Goal: Task Accomplishment & Management: Use online tool/utility

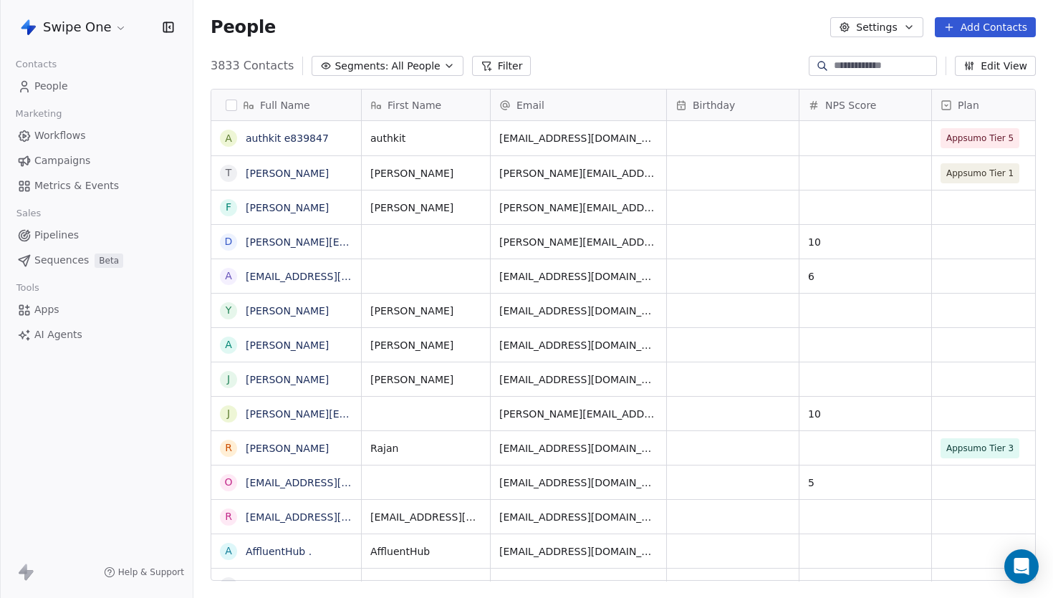
scroll to position [526, 859]
click at [94, 25] on html "Swipe One Contacts People Marketing Workflows Campaigns Metrics & Events Sales …" at bounding box center [525, 299] width 1050 height 598
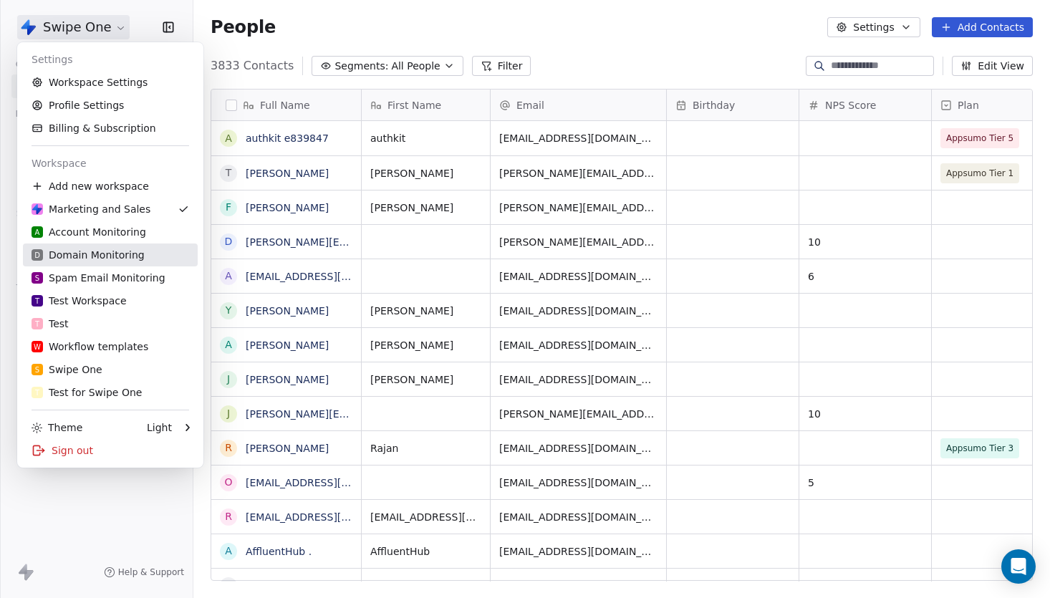
click at [109, 248] on div "D Domain Monitoring" at bounding box center [88, 255] width 113 height 14
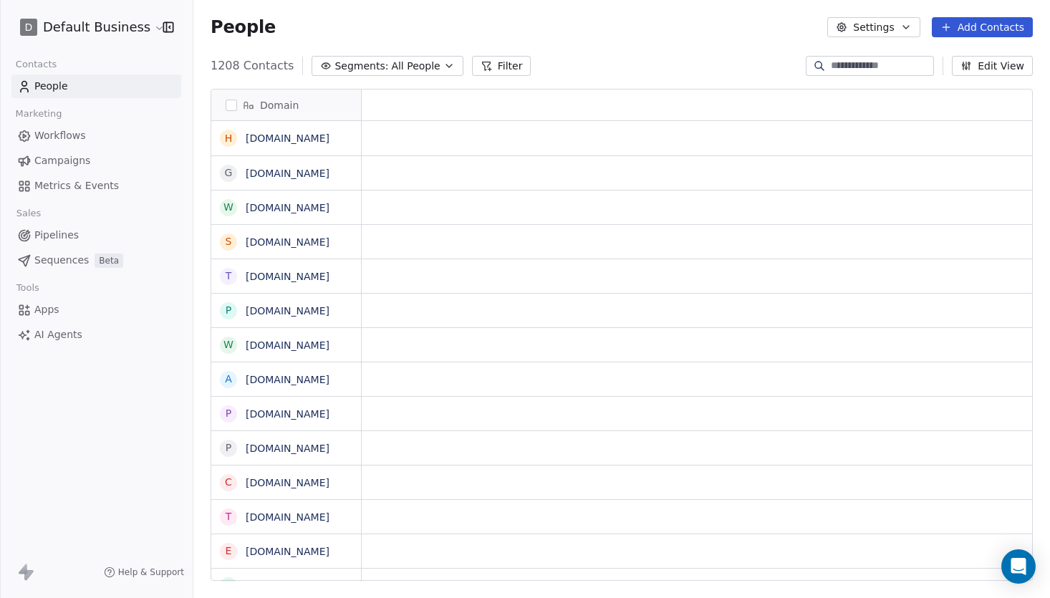
scroll to position [526, 857]
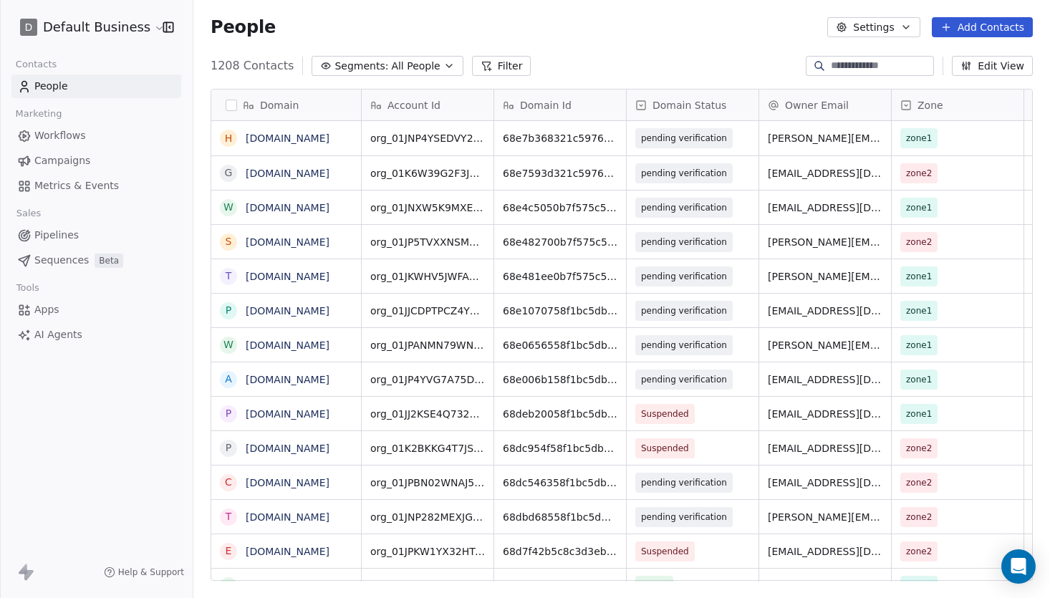
click at [847, 61] on input at bounding box center [881, 66] width 100 height 14
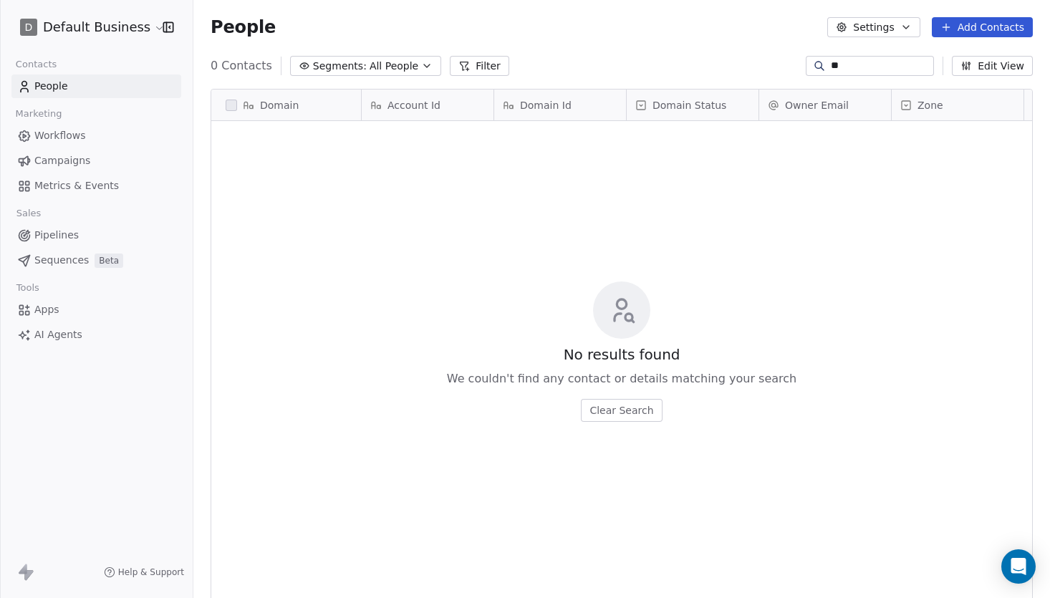
type input "**"
click at [135, 36] on html "D Default Business Contacts People Marketing Workflows Campaigns Metrics & Even…" at bounding box center [525, 299] width 1050 height 598
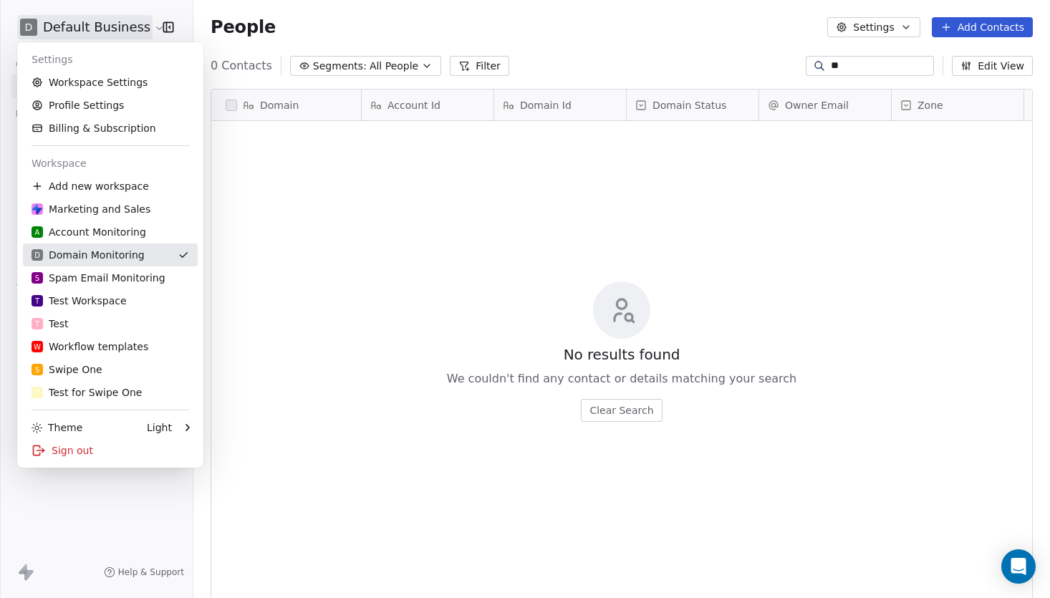
click at [120, 257] on div "D Domain Monitoring" at bounding box center [88, 255] width 113 height 14
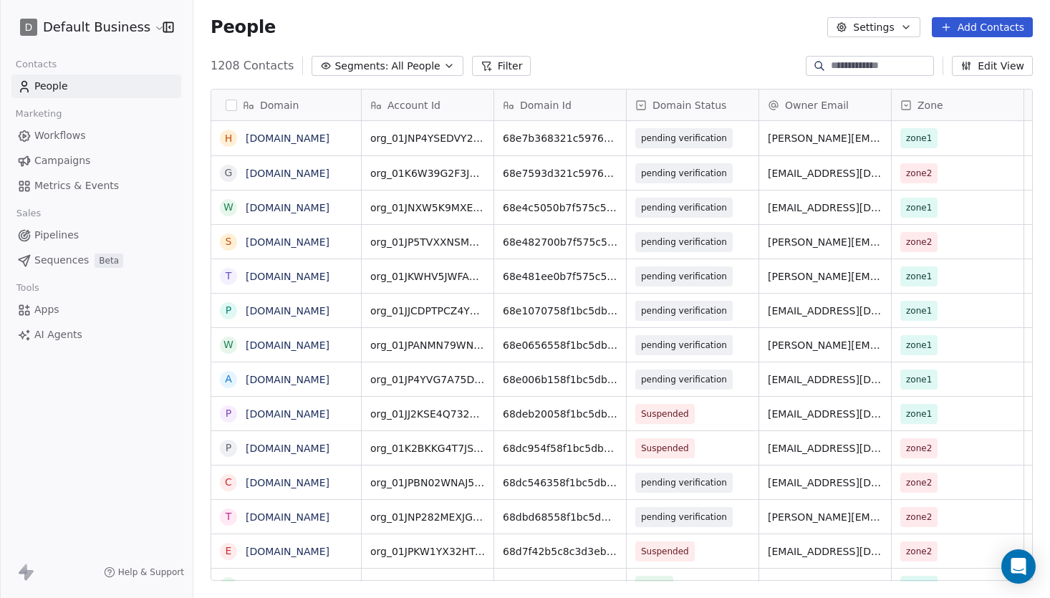
click at [526, 64] on div "1208 Contacts Segments: All People Filter Edit View" at bounding box center [621, 65] width 857 height 23
click at [497, 69] on button "Filter" at bounding box center [501, 66] width 59 height 20
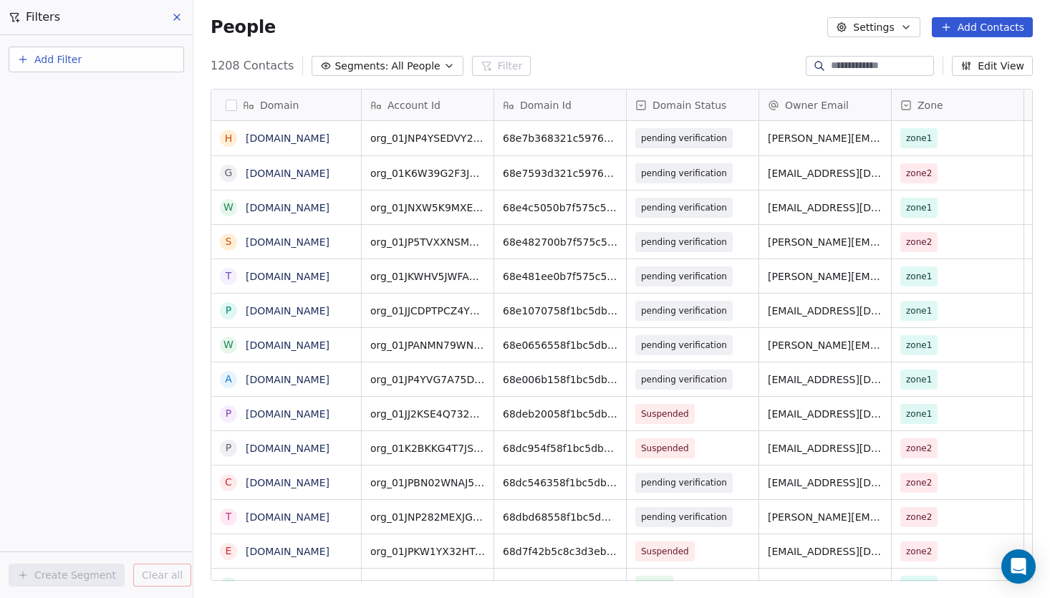
click at [70, 49] on button "Add Filter" at bounding box center [96, 60] width 175 height 26
click at [97, 101] on div "Contact properties" at bounding box center [96, 93] width 163 height 23
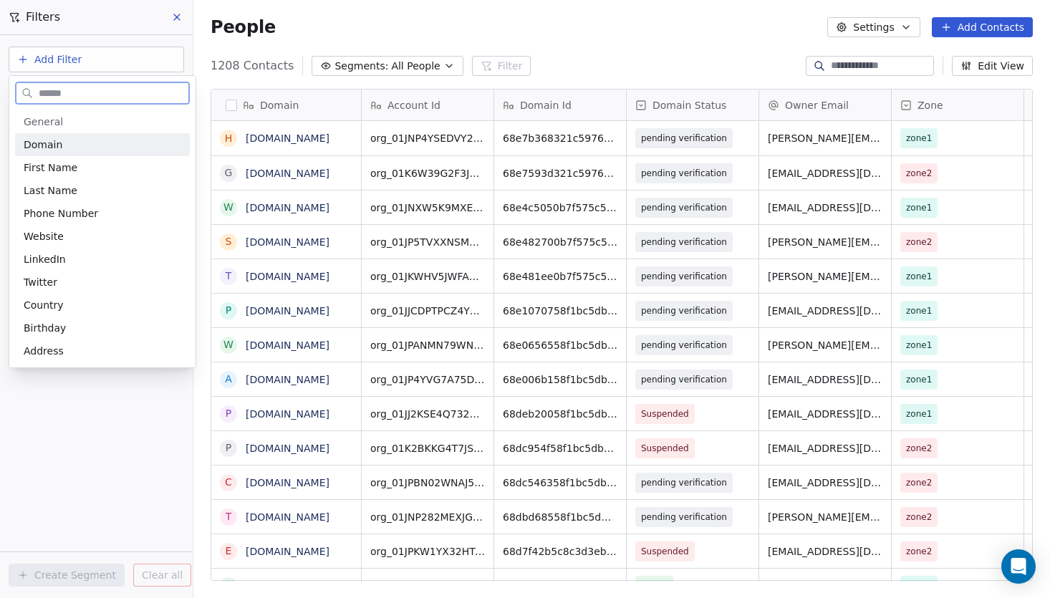
click at [105, 142] on div "Domain" at bounding box center [103, 145] width 158 height 14
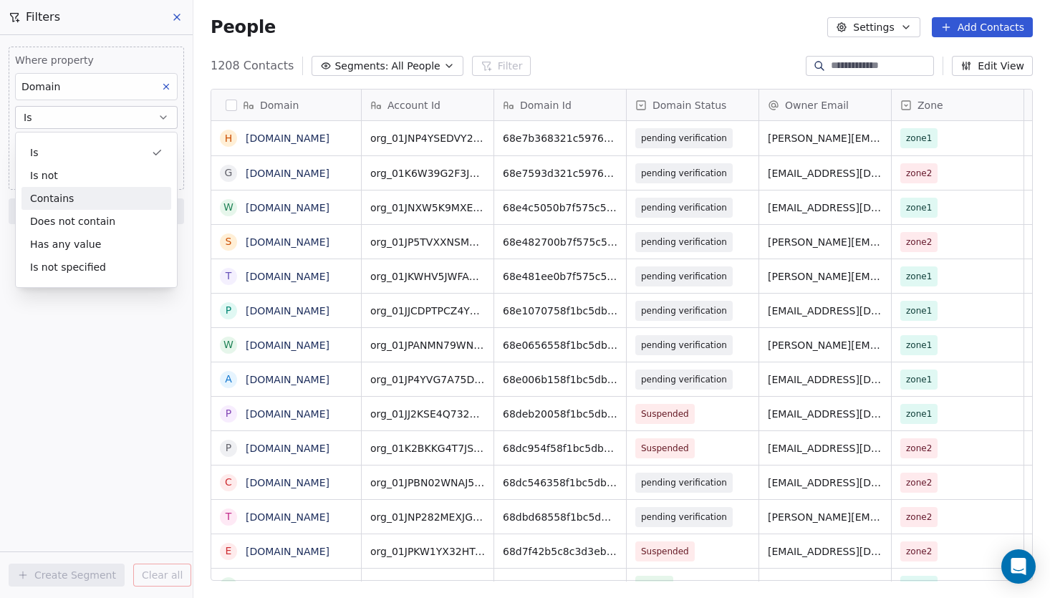
click at [71, 201] on div "Contains" at bounding box center [96, 198] width 150 height 23
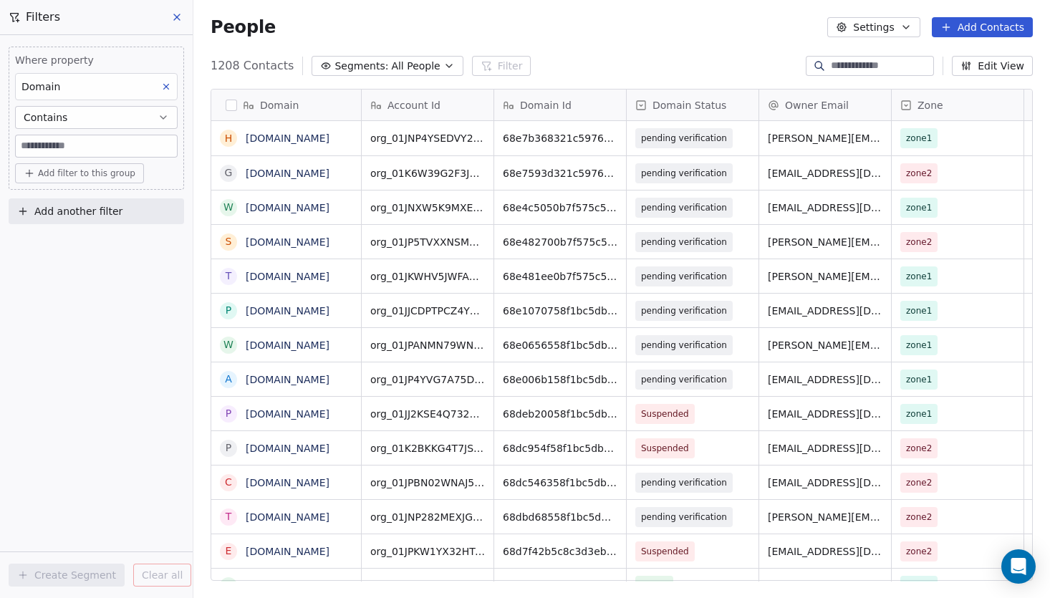
click at [131, 140] on input at bounding box center [96, 145] width 161 height 21
type input "*****"
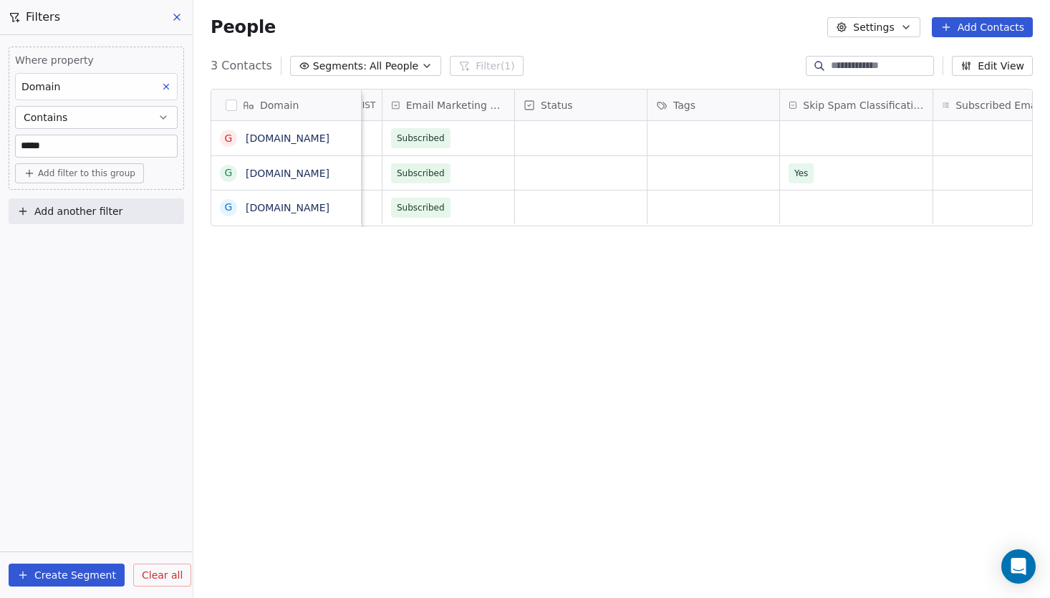
scroll to position [0, 1223]
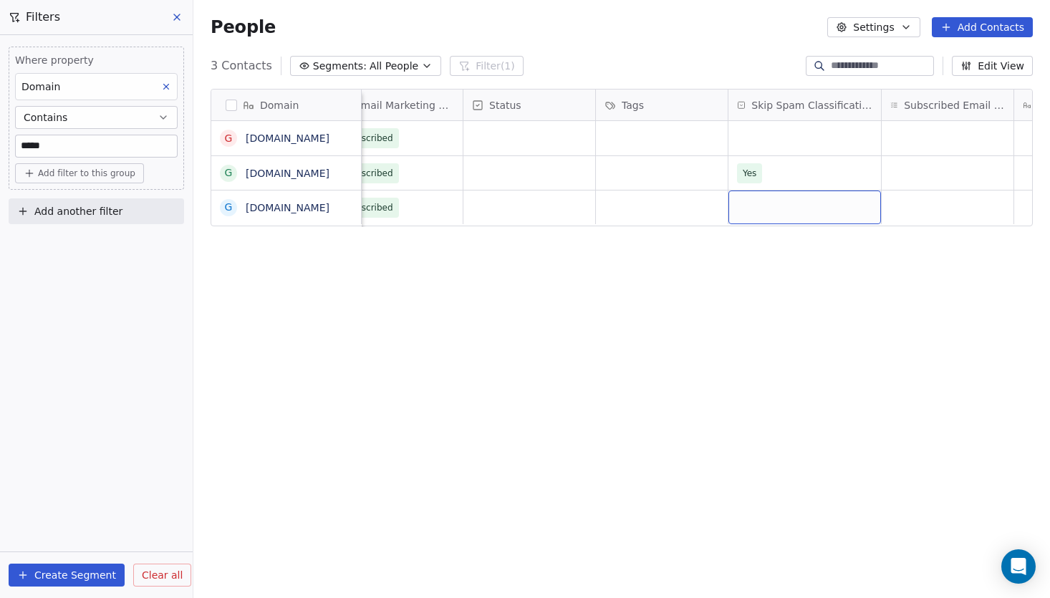
click at [777, 211] on div "grid" at bounding box center [804, 208] width 153 height 34
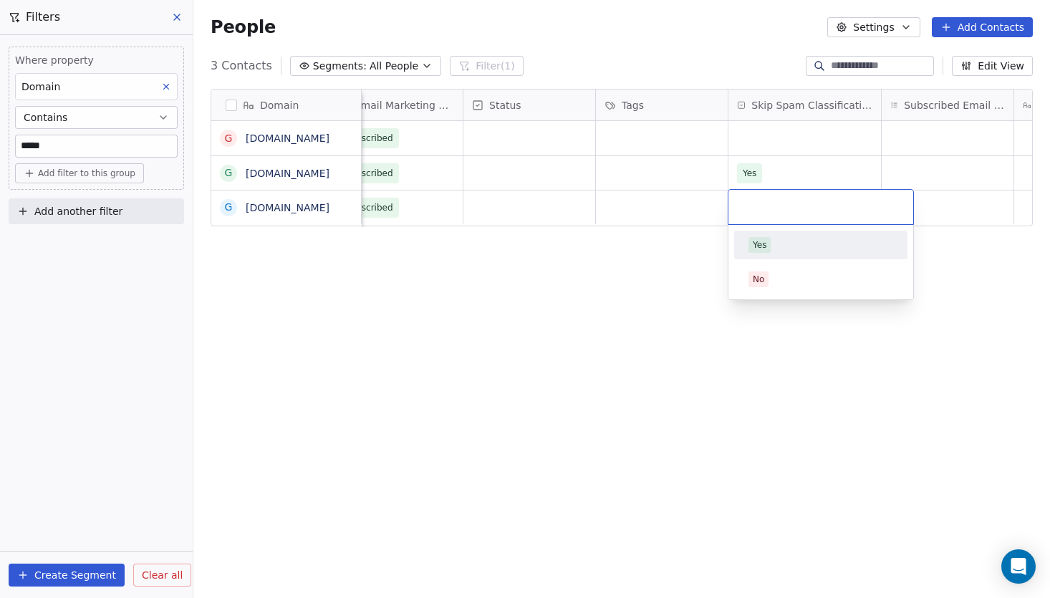
click at [776, 237] on div "Yes" at bounding box center [820, 245] width 145 height 16
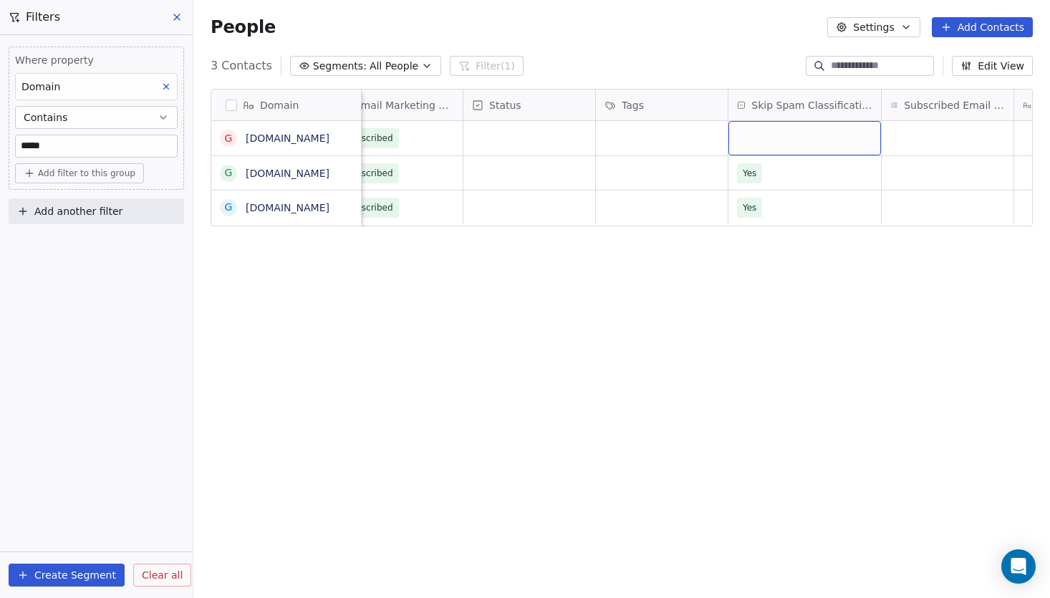
click at [783, 123] on div "grid" at bounding box center [804, 138] width 153 height 34
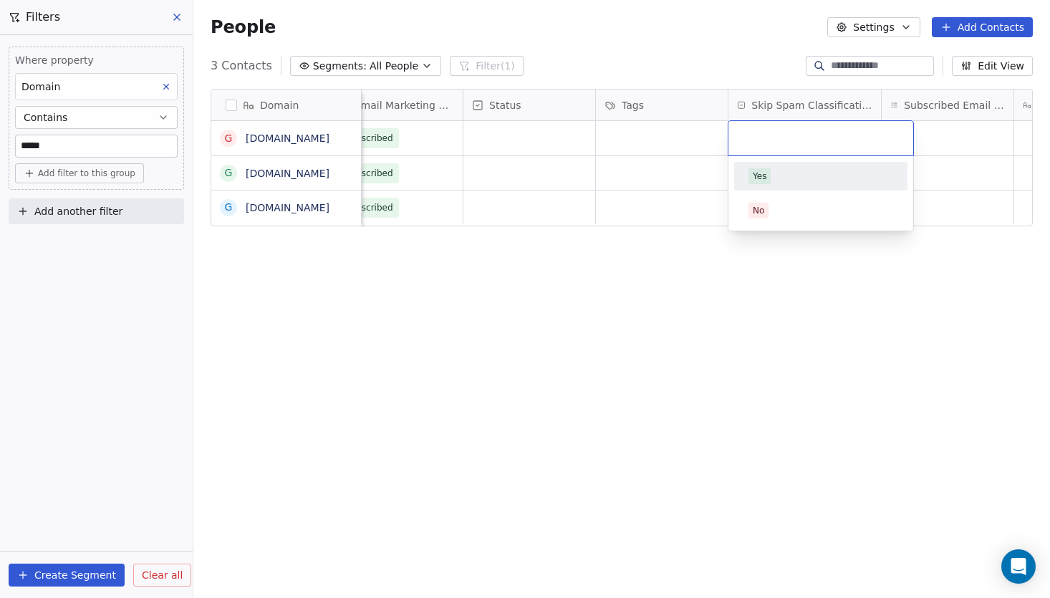
click at [774, 171] on div "Yes" at bounding box center [820, 176] width 145 height 16
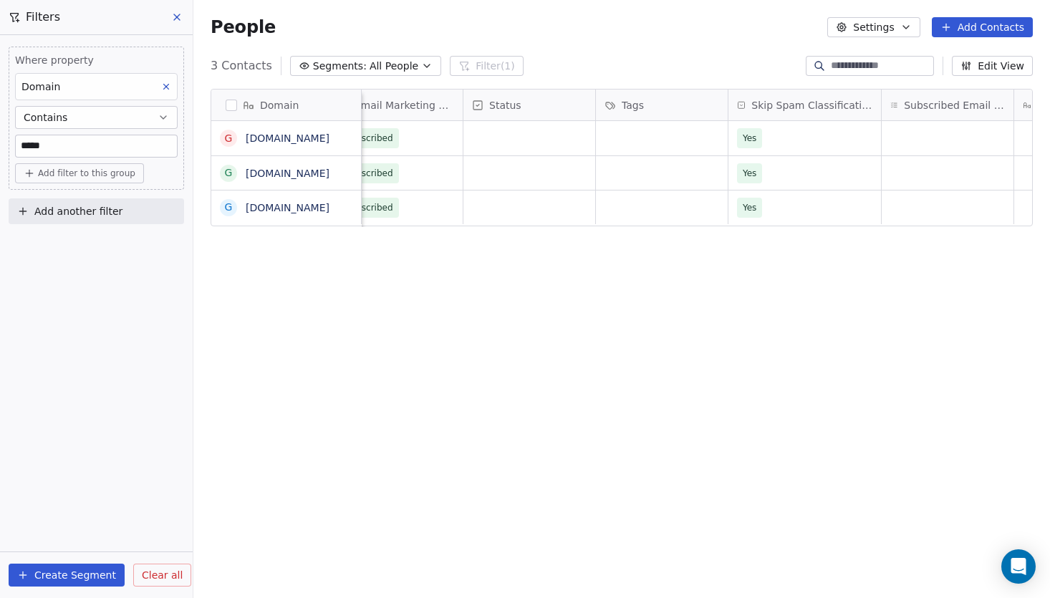
click at [791, 398] on div "Domain g goelafin.com g goelasf.in g goelasf.com Records Verified At IST Create…" at bounding box center [621, 340] width 857 height 526
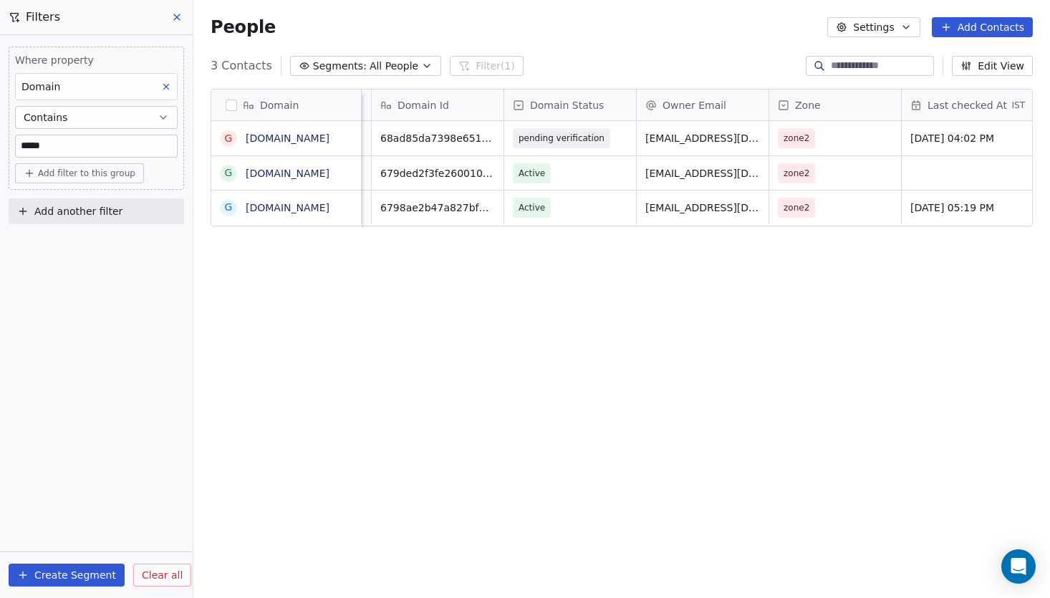
scroll to position [0, 0]
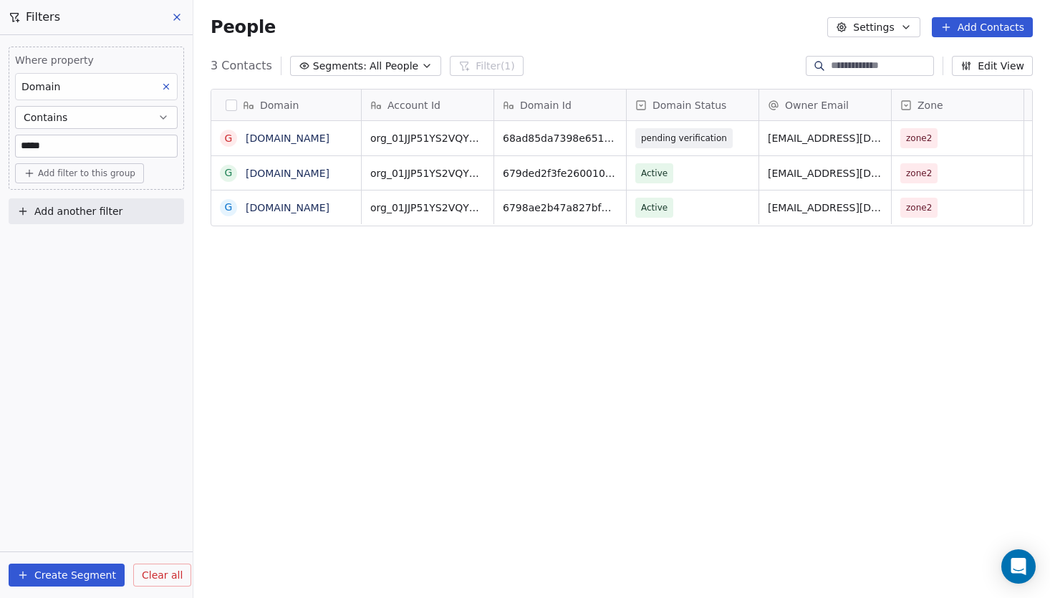
click at [180, 24] on button at bounding box center [177, 17] width 21 height 20
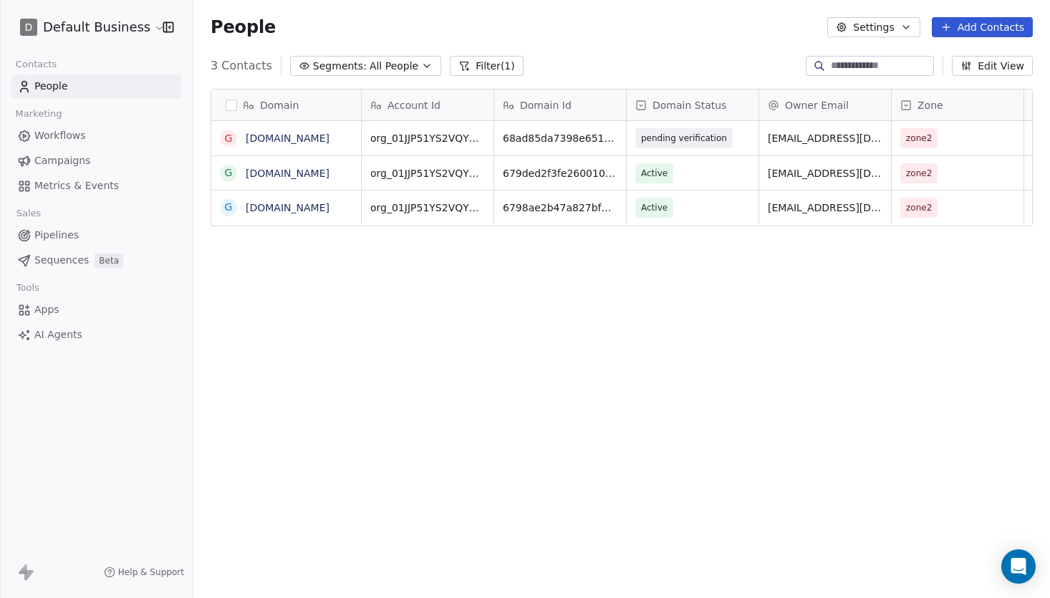
click at [637, 412] on div "Domain g goelafin.com g goelasf.in g goelasf.com Account Id Domain Id Domain St…" at bounding box center [621, 340] width 857 height 526
